Goal: Task Accomplishment & Management: Use online tool/utility

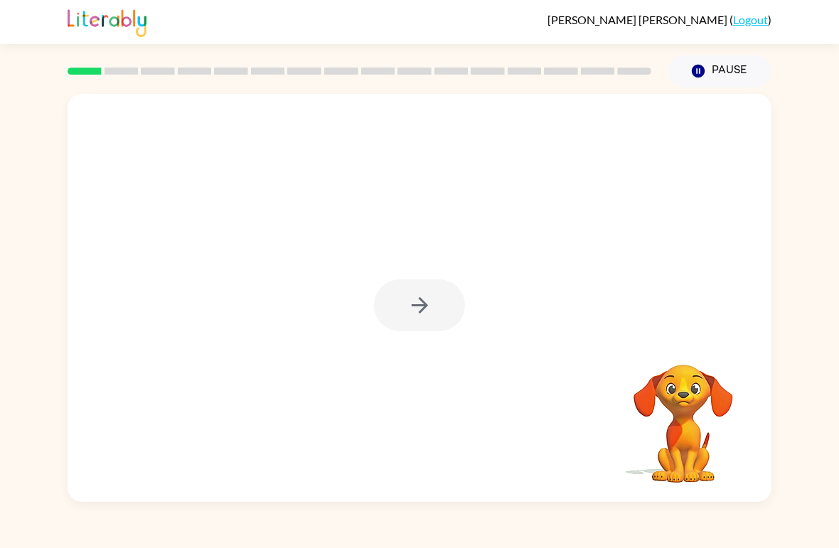
click at [423, 294] on div at bounding box center [419, 305] width 91 height 52
click at [429, 316] on icon "button" at bounding box center [419, 305] width 25 height 25
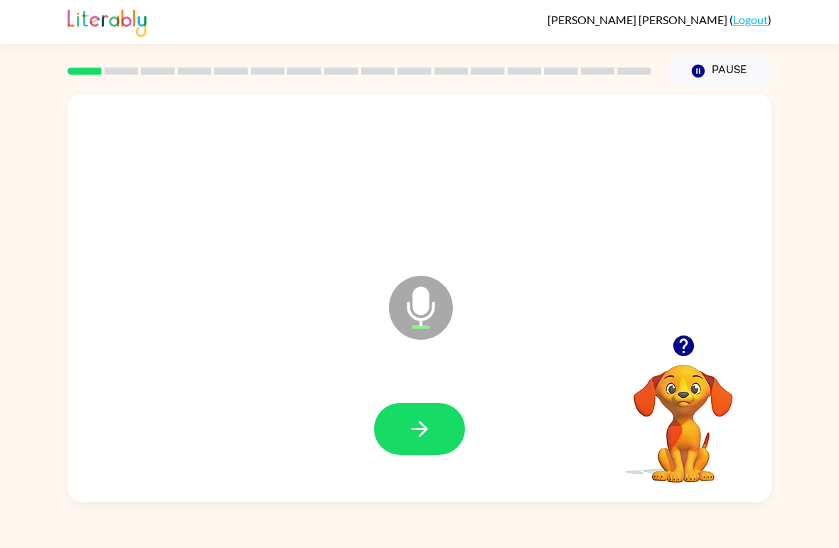
click at [434, 412] on button "button" at bounding box center [419, 429] width 91 height 52
click at [439, 431] on button "button" at bounding box center [419, 429] width 91 height 52
click at [412, 436] on icon "button" at bounding box center [419, 428] width 25 height 25
click at [436, 423] on button "button" at bounding box center [419, 429] width 91 height 52
click at [431, 416] on button "button" at bounding box center [419, 429] width 91 height 52
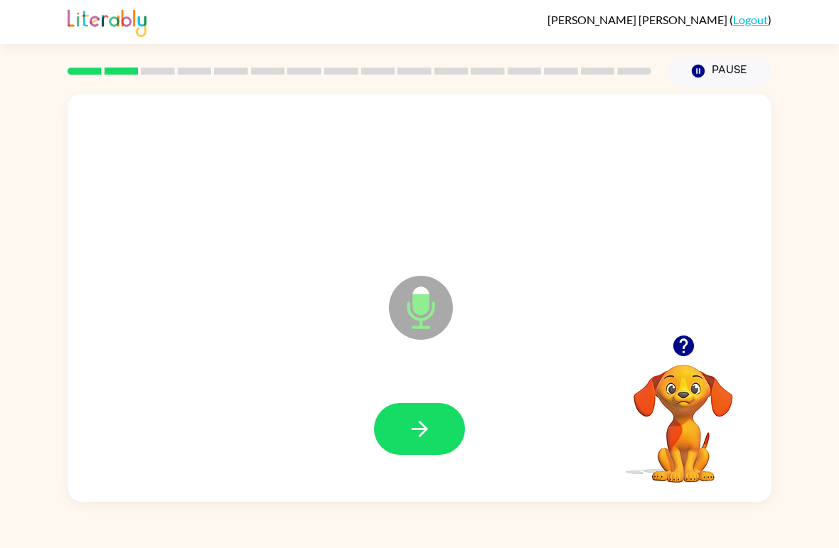
click at [399, 445] on button "button" at bounding box center [419, 429] width 91 height 52
click at [424, 424] on icon "button" at bounding box center [419, 428] width 25 height 25
click at [422, 426] on icon "button" at bounding box center [419, 429] width 16 height 16
click at [423, 417] on icon "button" at bounding box center [419, 428] width 25 height 25
click at [406, 411] on button "button" at bounding box center [419, 429] width 91 height 52
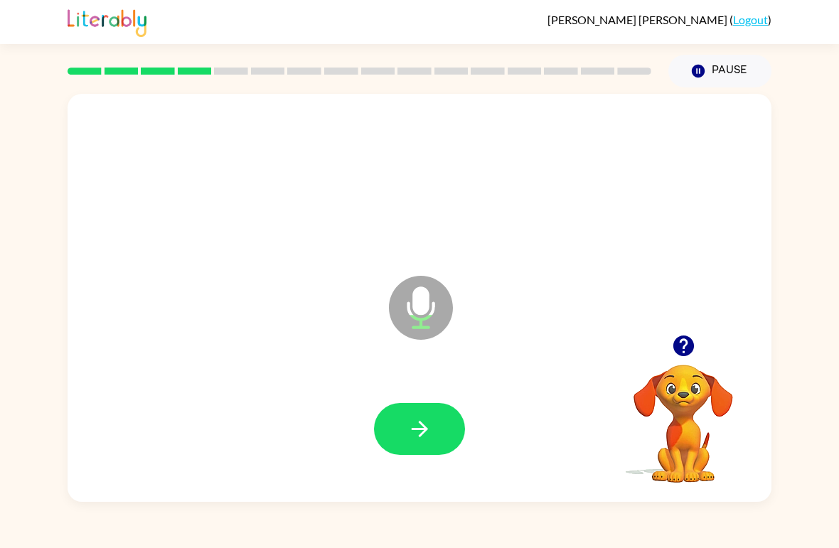
click at [431, 417] on icon "button" at bounding box center [419, 428] width 25 height 25
click at [420, 404] on button "button" at bounding box center [419, 429] width 91 height 52
click at [412, 421] on icon "button" at bounding box center [419, 428] width 25 height 25
click at [431, 407] on button "button" at bounding box center [419, 429] width 91 height 52
click at [436, 419] on button "button" at bounding box center [419, 429] width 91 height 52
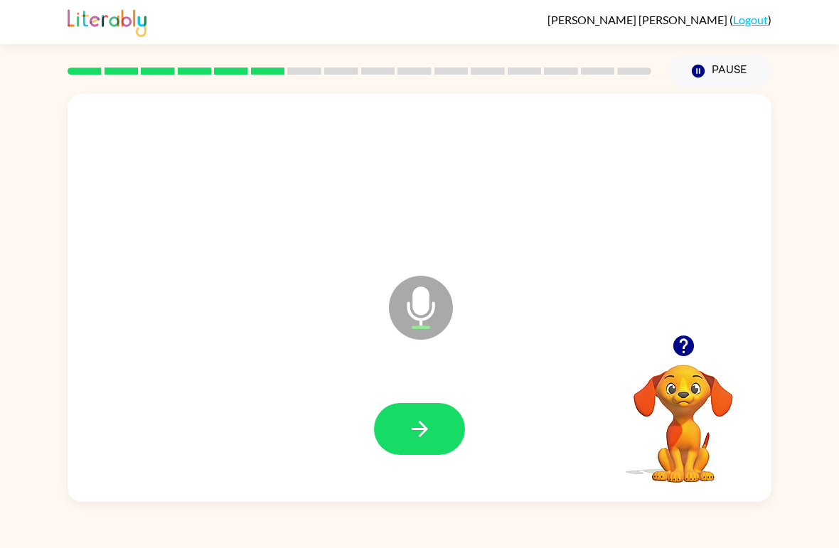
click at [436, 432] on button "button" at bounding box center [419, 429] width 91 height 52
click at [426, 428] on icon "button" at bounding box center [419, 428] width 25 height 25
click at [441, 434] on button "button" at bounding box center [419, 429] width 91 height 52
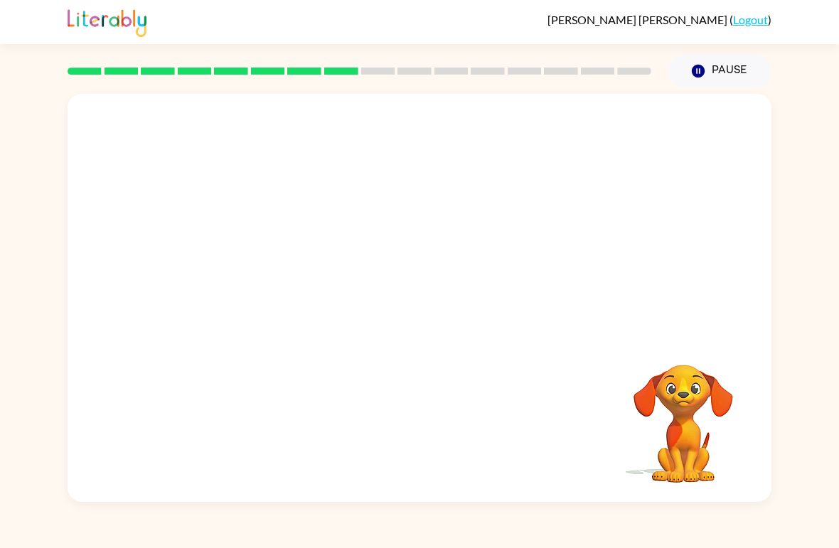
click at [724, 65] on button "Pause Pause" at bounding box center [719, 71] width 103 height 33
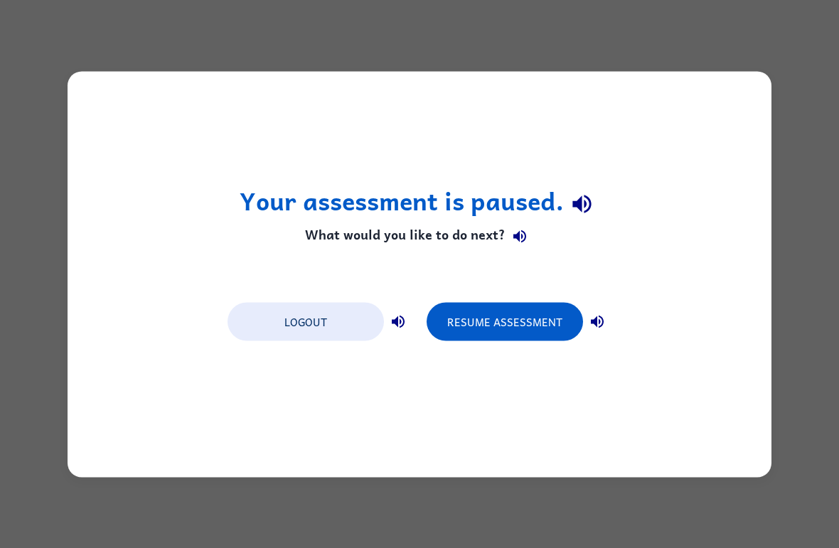
click at [500, 318] on button "Resume Assessment" at bounding box center [504, 321] width 156 height 38
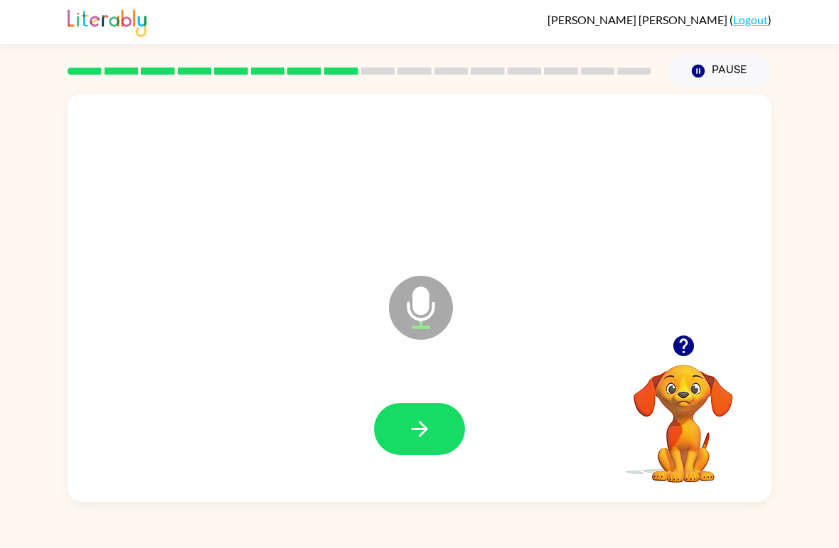
click at [418, 430] on icon "button" at bounding box center [419, 429] width 16 height 16
click at [415, 430] on icon "button" at bounding box center [419, 429] width 16 height 16
click at [402, 404] on button "button" at bounding box center [419, 429] width 91 height 52
click at [435, 425] on button "button" at bounding box center [419, 429] width 91 height 52
click at [417, 436] on icon "button" at bounding box center [419, 428] width 25 height 25
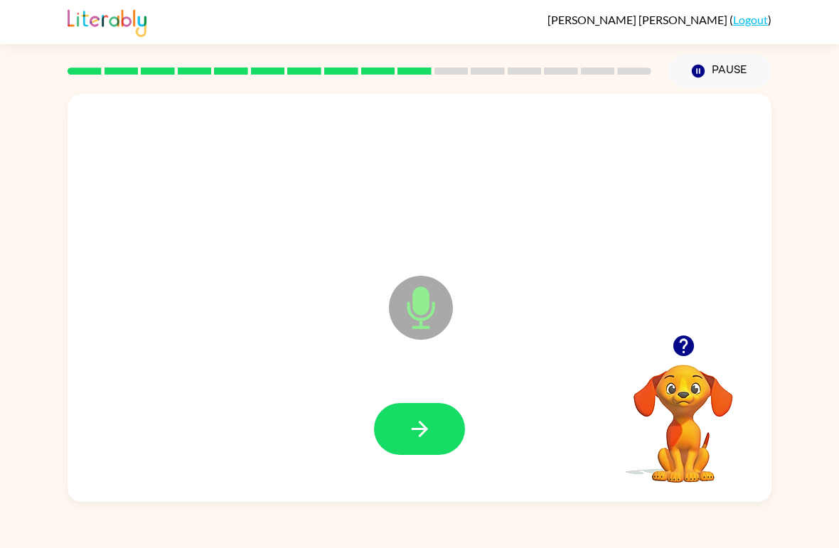
click at [428, 417] on icon "button" at bounding box center [419, 428] width 25 height 25
click at [423, 411] on button "button" at bounding box center [419, 429] width 91 height 52
click at [416, 424] on icon "button" at bounding box center [419, 428] width 25 height 25
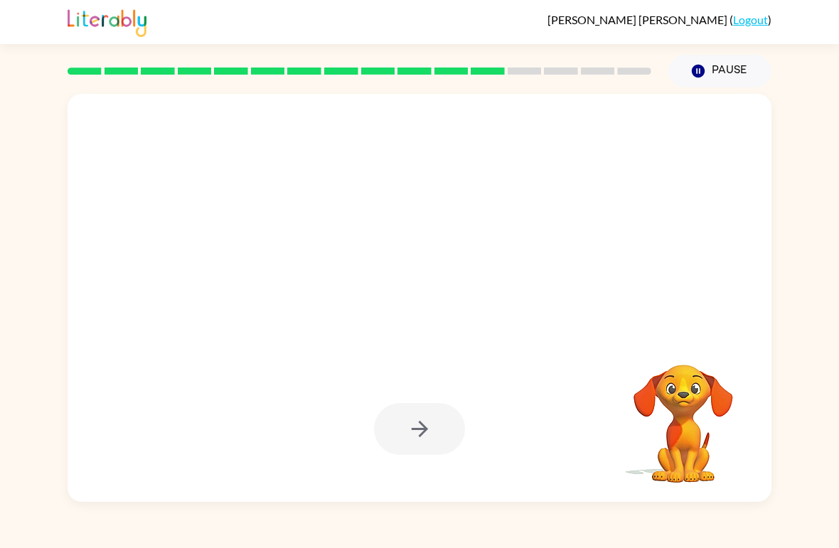
click at [425, 431] on div at bounding box center [419, 429] width 91 height 52
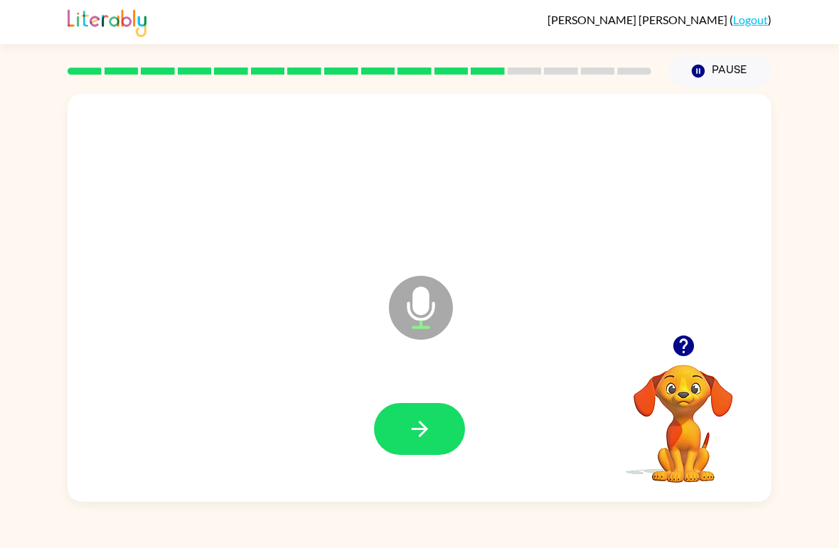
click at [409, 438] on icon "button" at bounding box center [419, 428] width 25 height 25
click at [414, 422] on icon "button" at bounding box center [419, 428] width 25 height 25
click at [411, 426] on icon "button" at bounding box center [419, 428] width 25 height 25
click at [417, 425] on icon "button" at bounding box center [419, 428] width 25 height 25
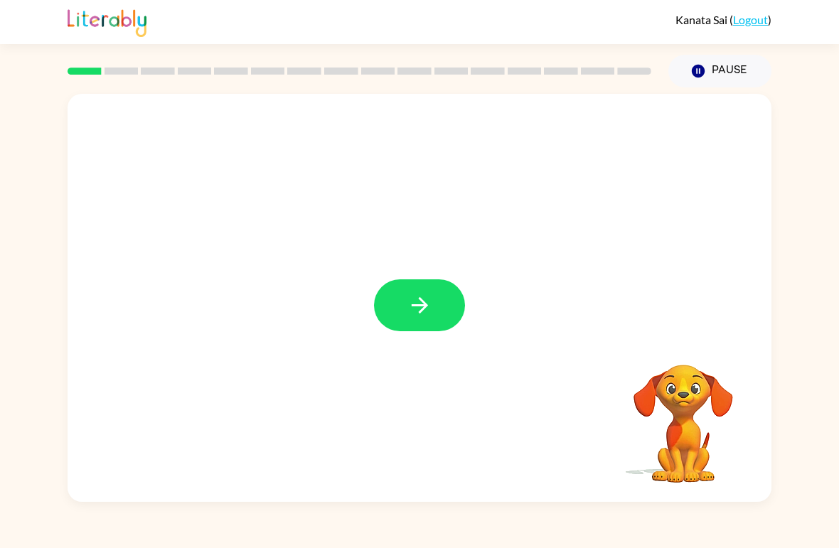
click at [415, 315] on icon "button" at bounding box center [419, 305] width 25 height 25
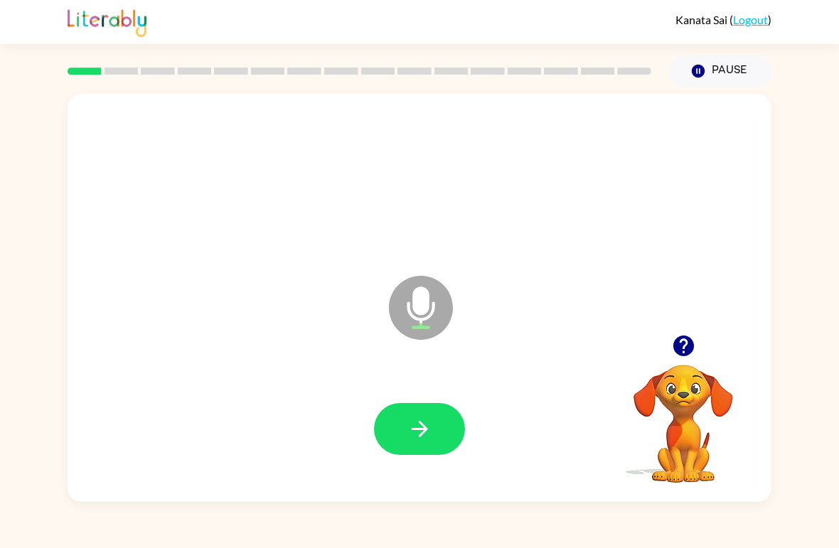
click at [425, 406] on button "button" at bounding box center [419, 429] width 91 height 52
click at [409, 434] on icon "button" at bounding box center [419, 428] width 25 height 25
click at [426, 435] on icon "button" at bounding box center [419, 428] width 25 height 25
click at [419, 426] on icon "button" at bounding box center [419, 428] width 25 height 25
click at [426, 434] on icon "button" at bounding box center [419, 428] width 25 height 25
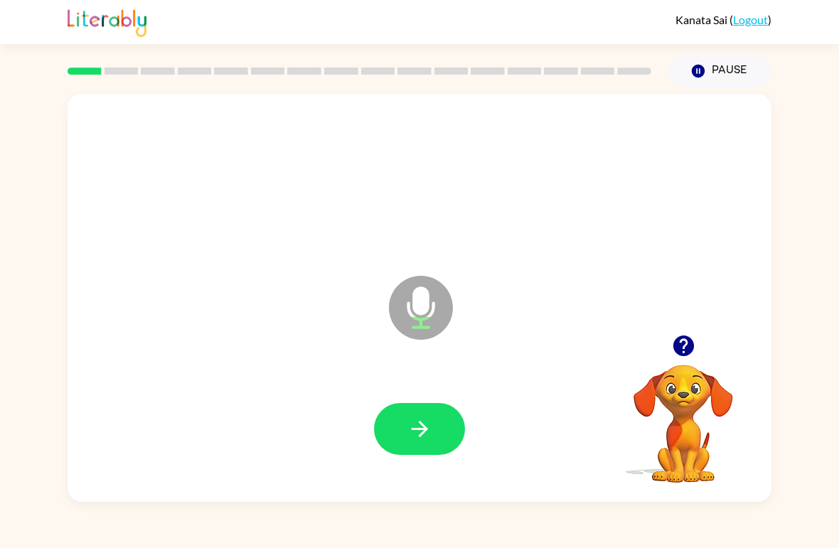
click at [429, 412] on button "button" at bounding box center [419, 429] width 91 height 52
click at [418, 428] on icon "button" at bounding box center [419, 428] width 25 height 25
click at [423, 404] on button "button" at bounding box center [419, 429] width 91 height 52
click at [429, 416] on button "button" at bounding box center [419, 429] width 91 height 52
click at [430, 425] on icon "button" at bounding box center [419, 428] width 25 height 25
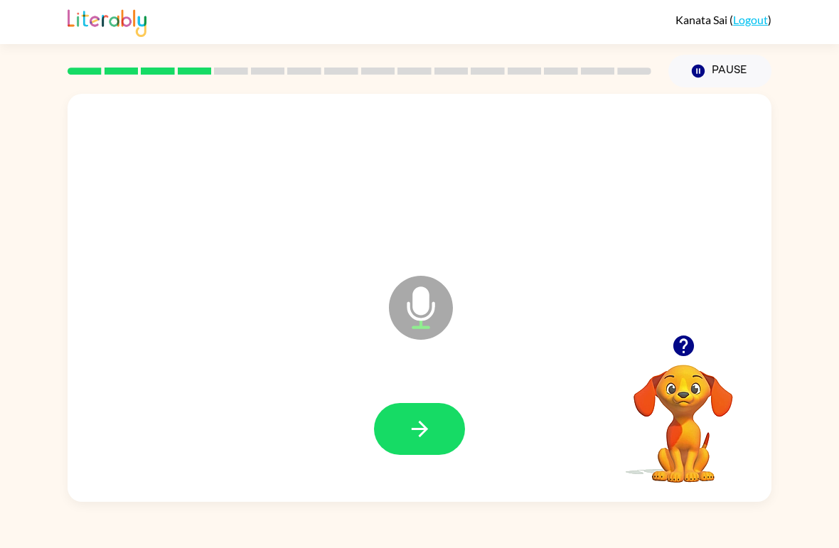
click at [435, 411] on button "button" at bounding box center [419, 429] width 91 height 52
click at [428, 427] on icon "button" at bounding box center [419, 428] width 25 height 25
click at [431, 426] on icon "button" at bounding box center [419, 428] width 25 height 25
click at [422, 415] on button "button" at bounding box center [419, 429] width 91 height 52
click at [418, 435] on icon "button" at bounding box center [419, 428] width 25 height 25
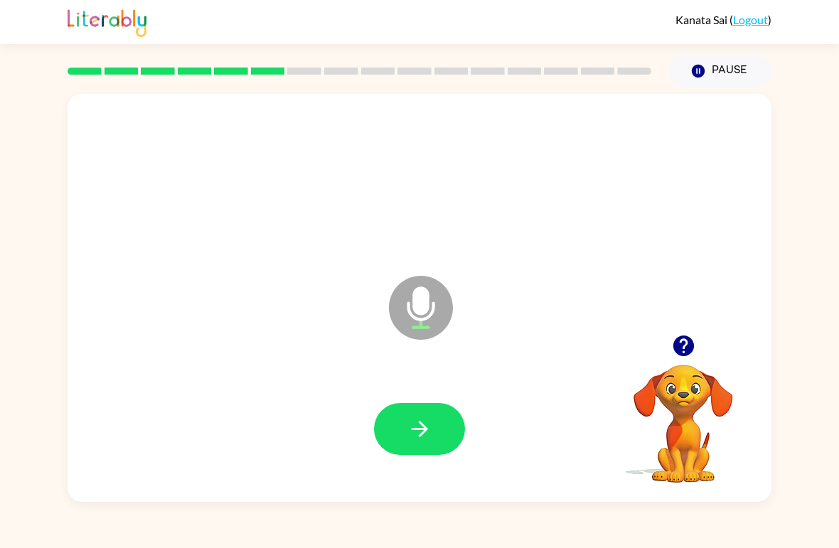
click at [421, 418] on icon "button" at bounding box center [419, 428] width 25 height 25
click at [399, 442] on button "button" at bounding box center [419, 429] width 91 height 52
click at [409, 432] on icon "button" at bounding box center [419, 428] width 25 height 25
click at [433, 387] on div at bounding box center [419, 429] width 675 height 117
click at [430, 407] on button "button" at bounding box center [419, 429] width 91 height 52
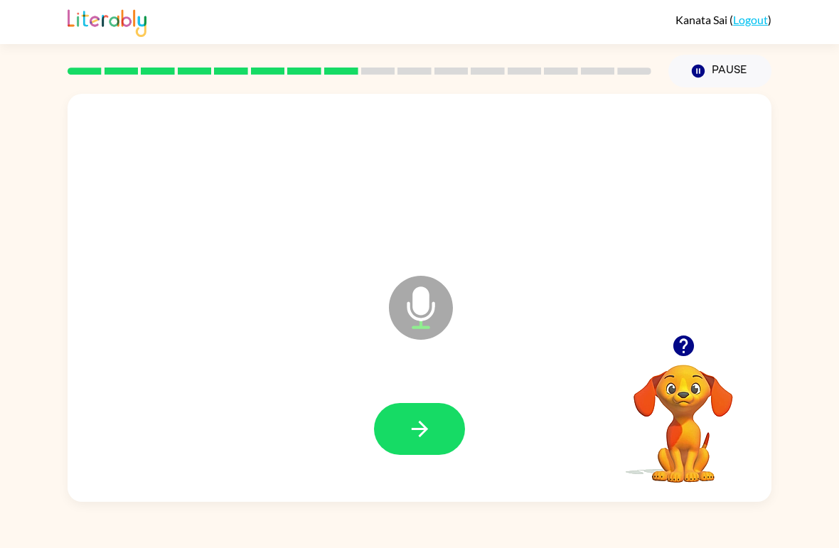
click at [421, 435] on icon "button" at bounding box center [419, 429] width 16 height 16
click at [421, 418] on icon "button" at bounding box center [419, 428] width 25 height 25
click at [454, 402] on div at bounding box center [419, 429] width 675 height 117
click at [431, 404] on button "button" at bounding box center [419, 429] width 91 height 52
click at [429, 432] on icon "button" at bounding box center [419, 428] width 25 height 25
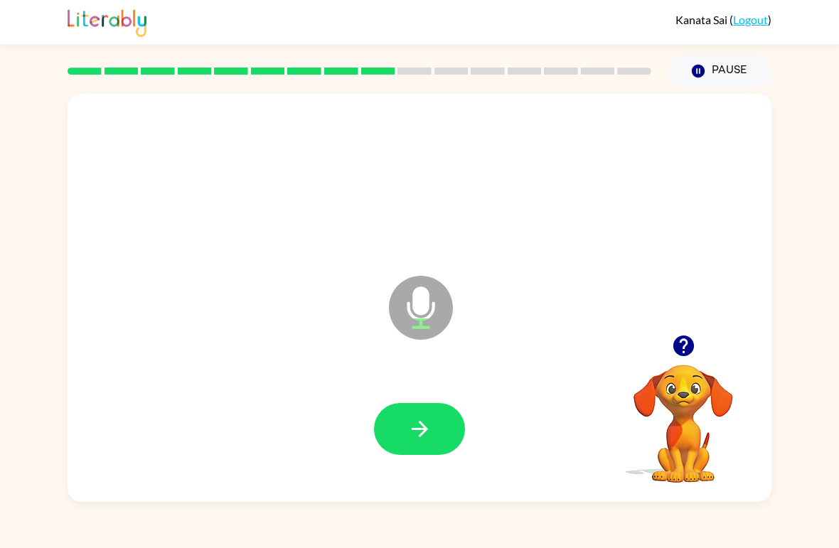
click at [417, 434] on icon "button" at bounding box center [419, 428] width 25 height 25
click at [419, 428] on icon "button" at bounding box center [419, 428] width 25 height 25
click at [423, 433] on icon "button" at bounding box center [419, 429] width 16 height 16
click at [424, 426] on icon "button" at bounding box center [419, 429] width 16 height 16
click at [439, 427] on button "button" at bounding box center [419, 429] width 91 height 52
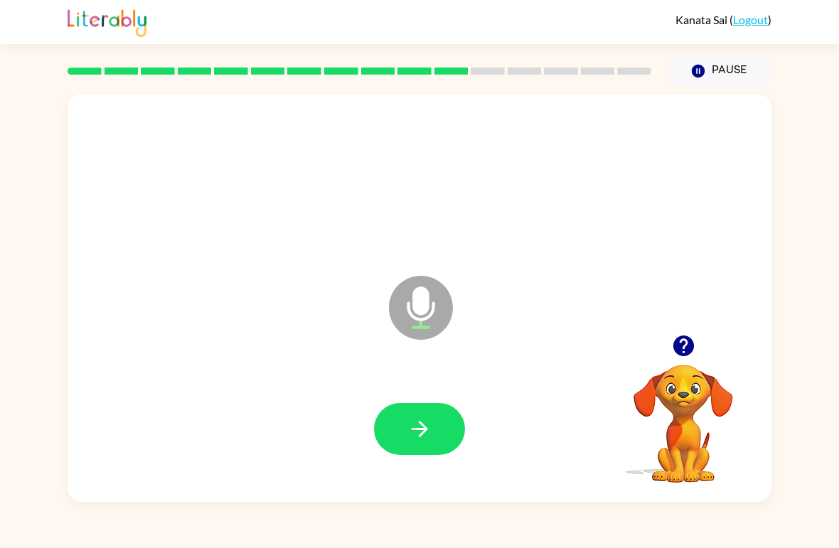
click at [430, 431] on icon "button" at bounding box center [419, 428] width 25 height 25
click at [416, 430] on icon "button" at bounding box center [419, 429] width 16 height 16
click at [416, 434] on icon "button" at bounding box center [419, 428] width 25 height 25
click at [421, 429] on icon "button" at bounding box center [419, 429] width 16 height 16
click at [421, 412] on button "button" at bounding box center [419, 429] width 91 height 52
